Goal: Find contact information: Find contact information

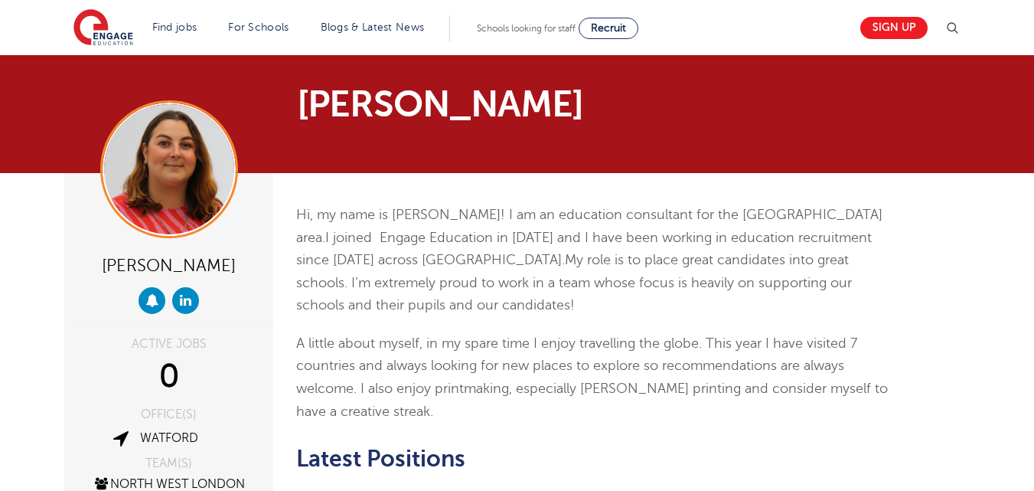
scroll to position [204, 0]
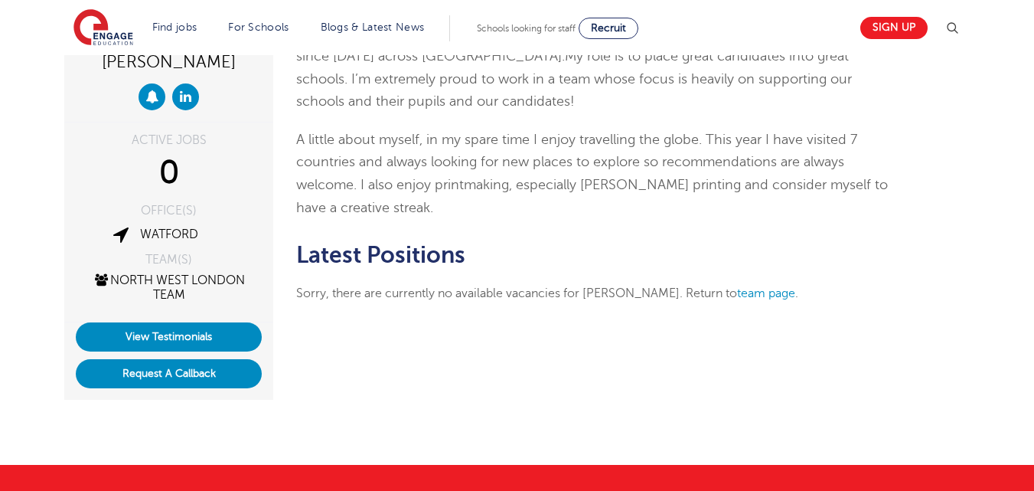
click at [638, 442] on div "[PERSON_NAME] ACTIVE JOBS 0 OFFICE(S) Watford TEAM(S) North West London Team Vi…" at bounding box center [517, 216] width 1034 height 495
click at [621, 35] on link "Recruit" at bounding box center [609, 28] width 60 height 21
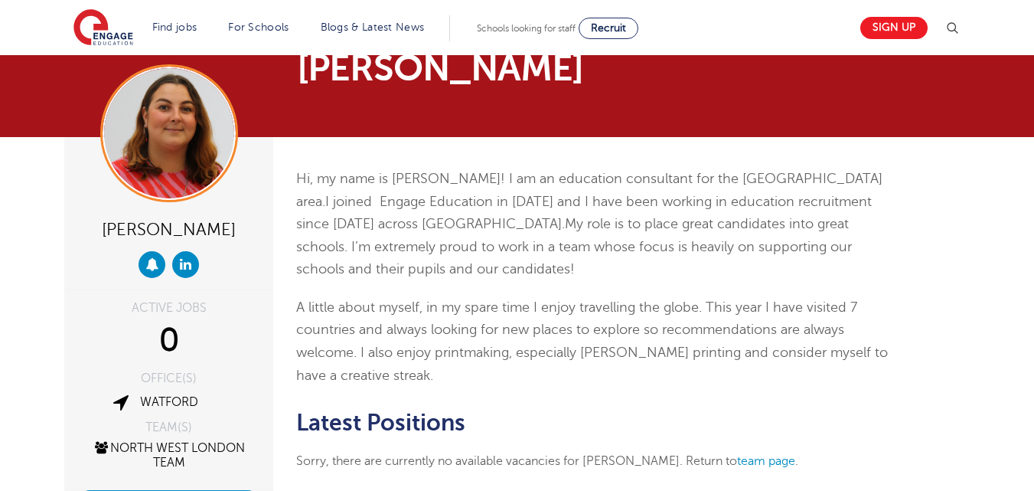
scroll to position [3, 0]
